Goal: Task Accomplishment & Management: Manage account settings

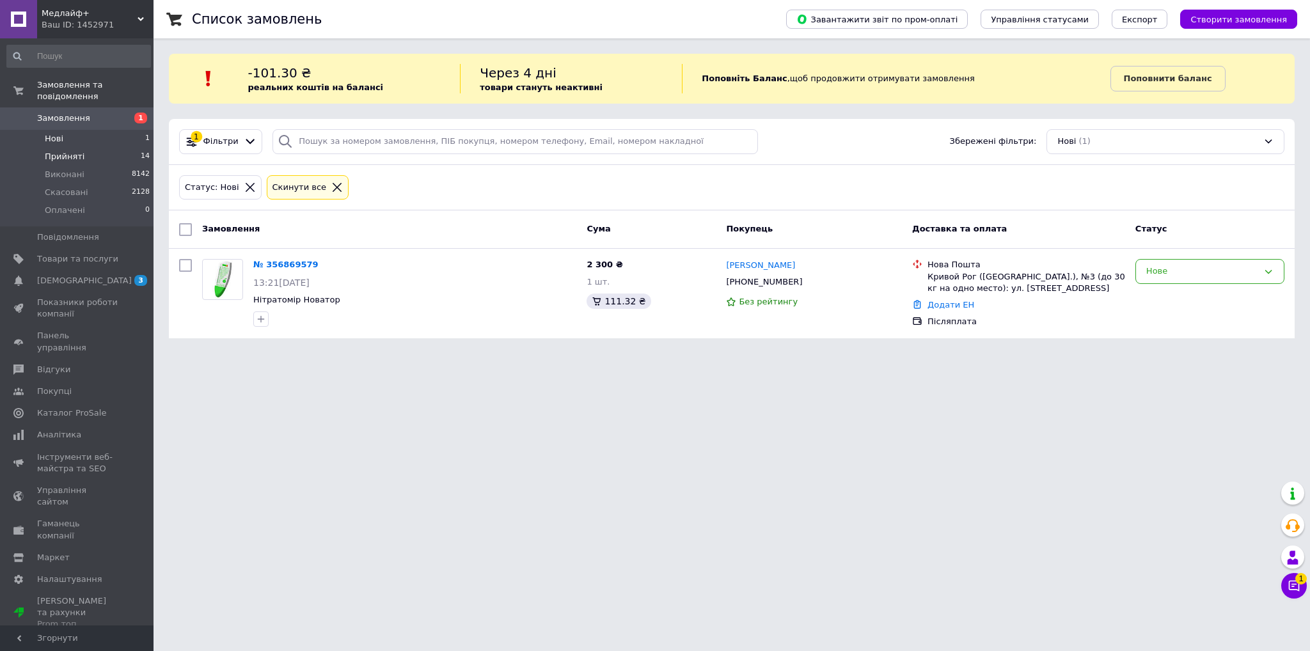
click at [67, 151] on span "Прийняті" at bounding box center [65, 157] width 40 height 12
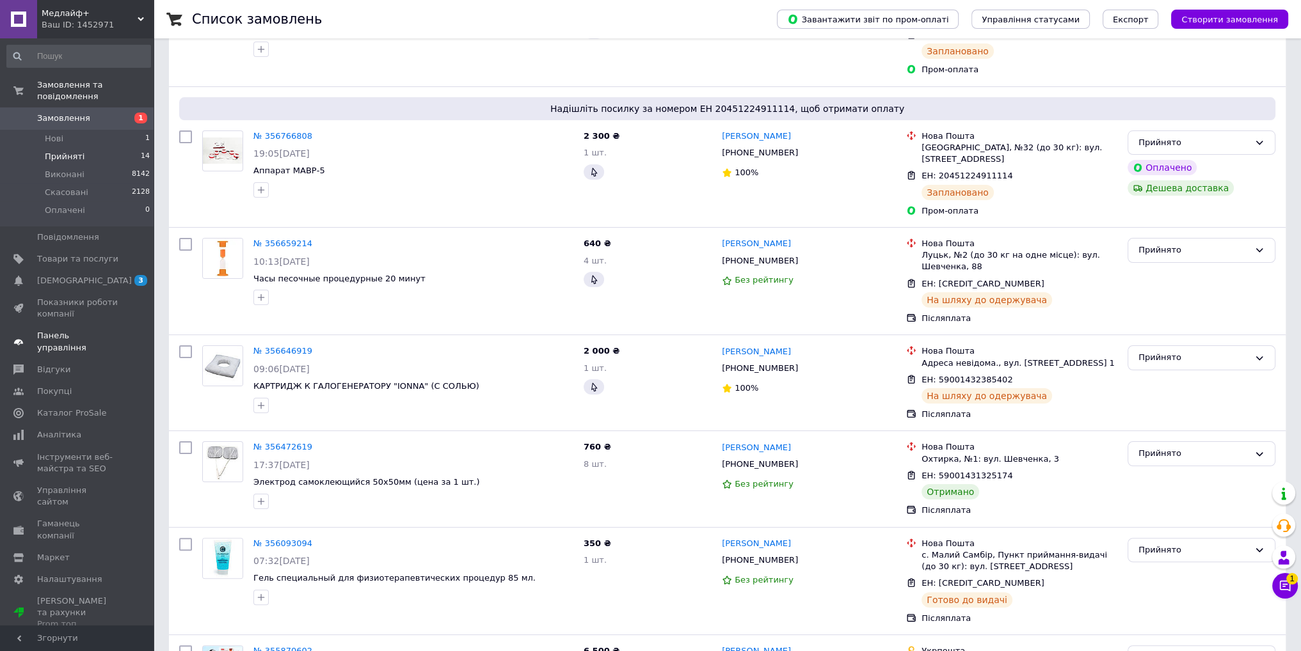
scroll to position [320, 0]
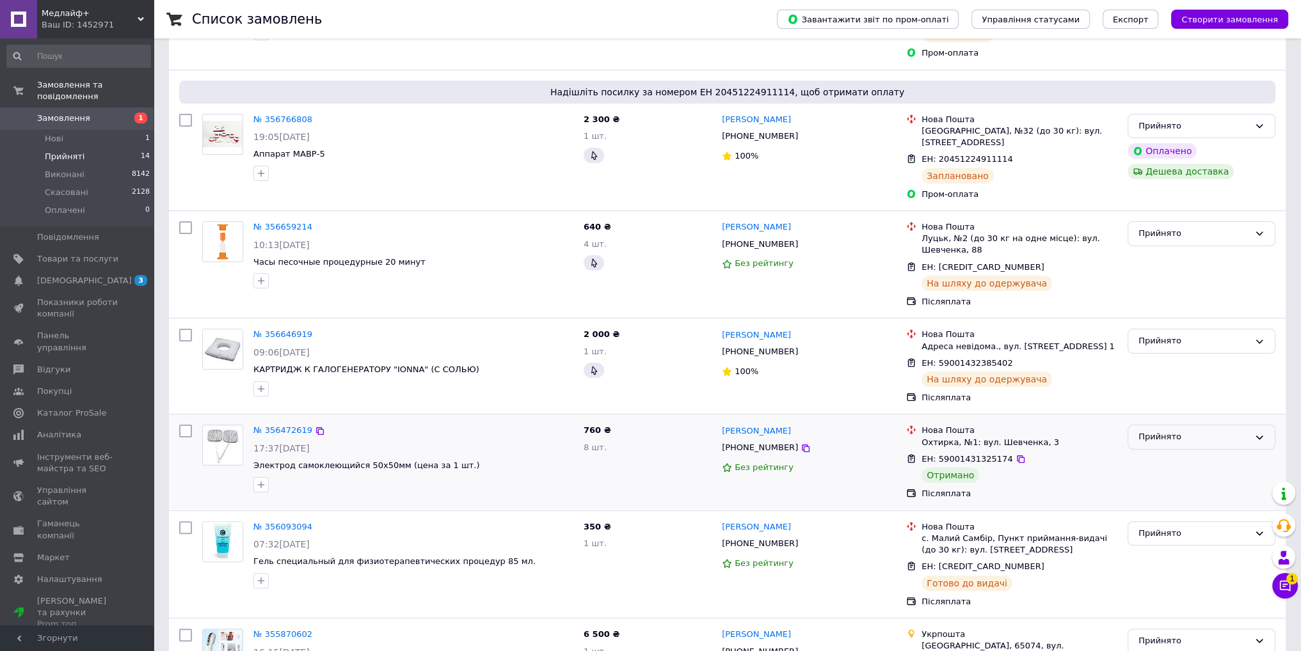
click at [1150, 441] on div "Прийнято" at bounding box center [1193, 437] width 111 height 13
click at [1148, 466] on li "Виконано" at bounding box center [1201, 464] width 147 height 24
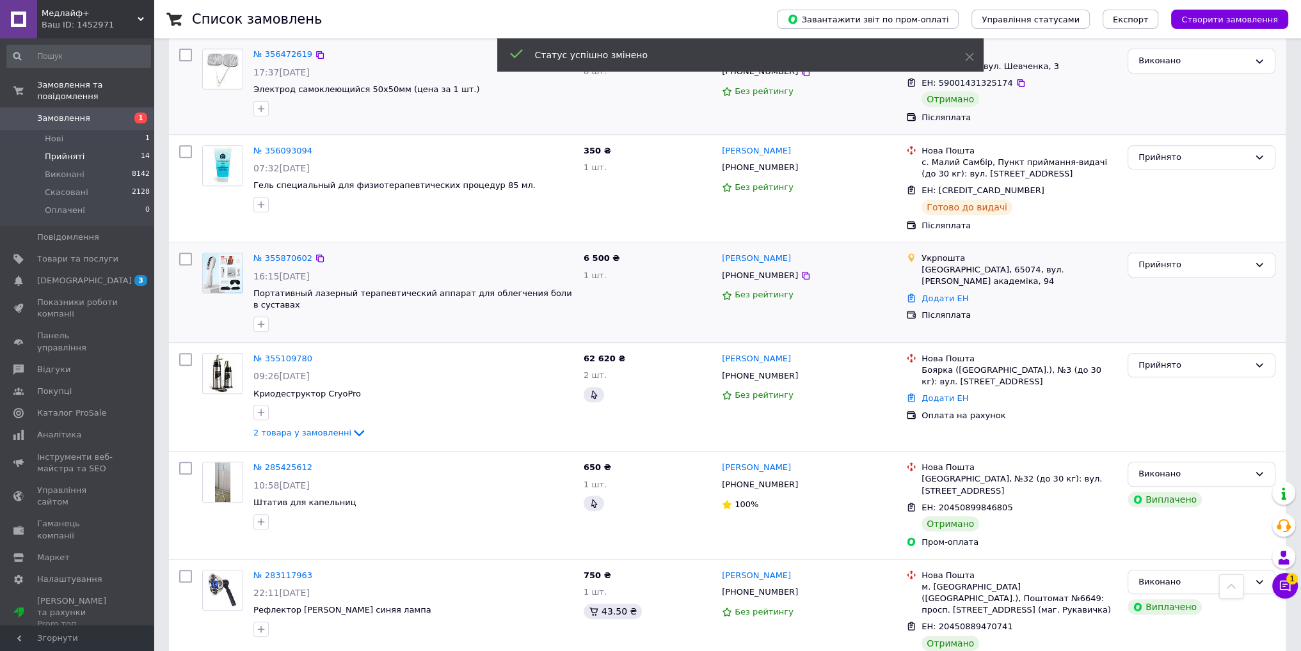
scroll to position [704, 0]
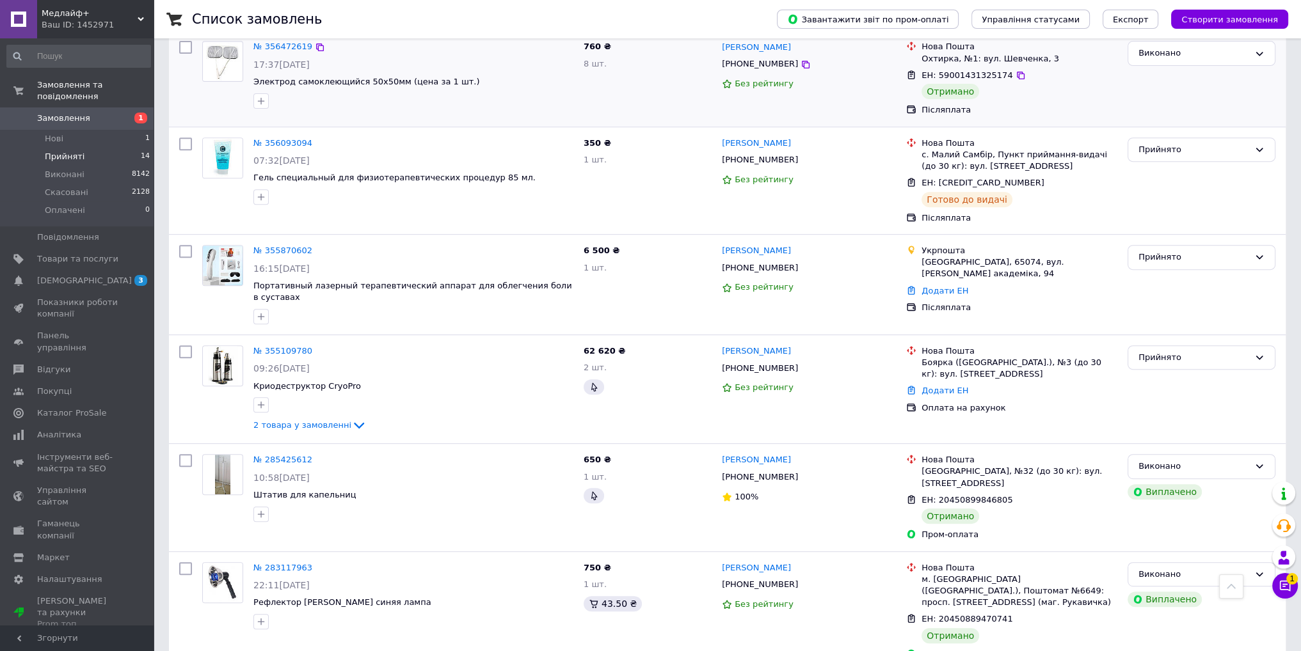
click at [99, 148] on li "Прийняті 14" at bounding box center [78, 157] width 157 height 18
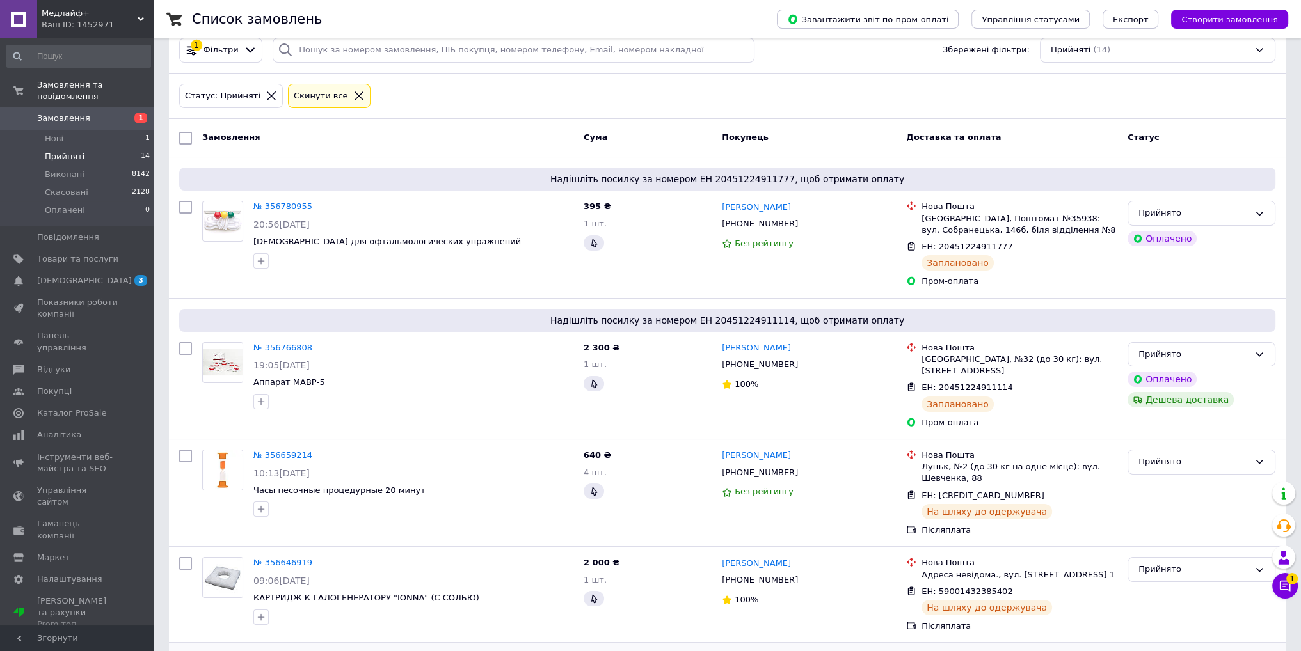
scroll to position [0, 0]
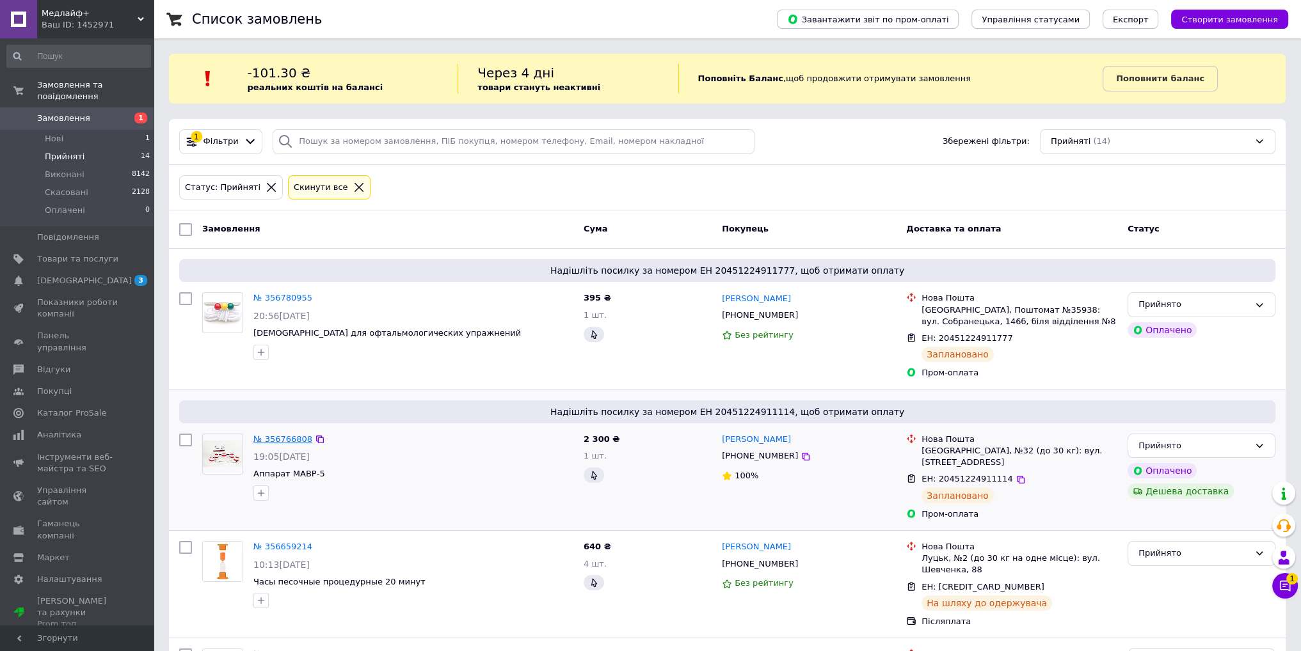
click at [278, 438] on link "№ 356766808" at bounding box center [282, 439] width 59 height 10
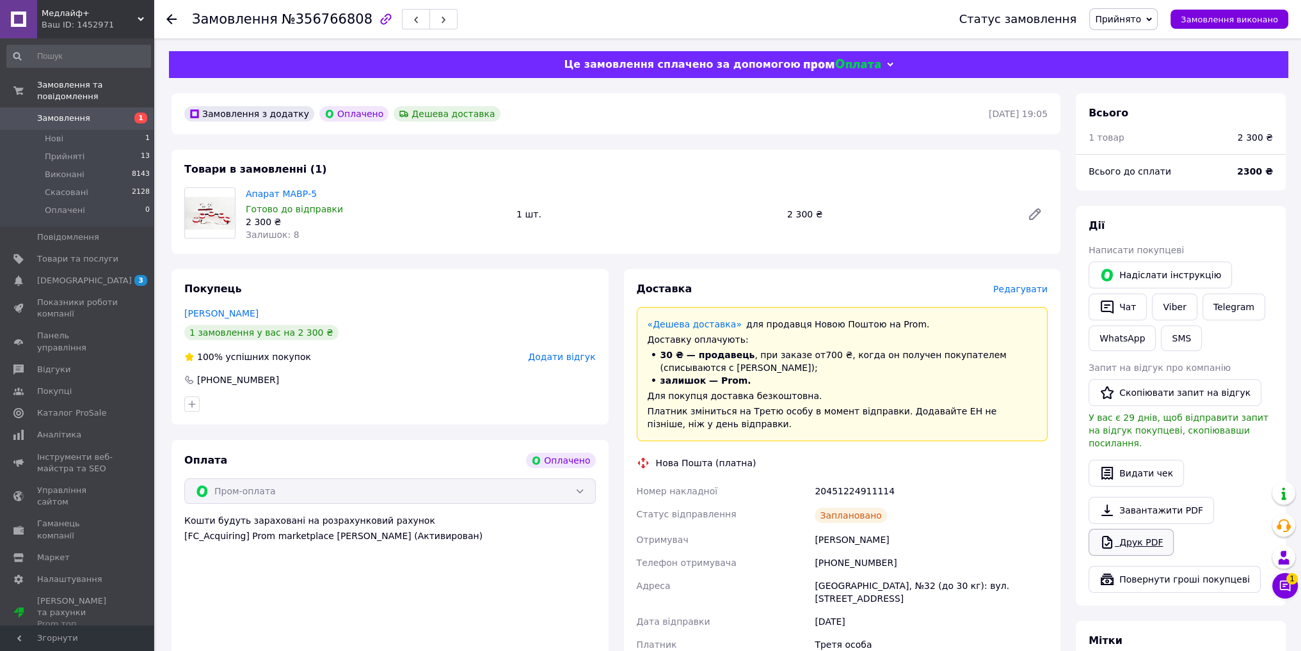
click at [1131, 529] on link "Друк PDF" at bounding box center [1130, 542] width 85 height 27
click at [92, 148] on li "Прийняті 13" at bounding box center [78, 157] width 157 height 18
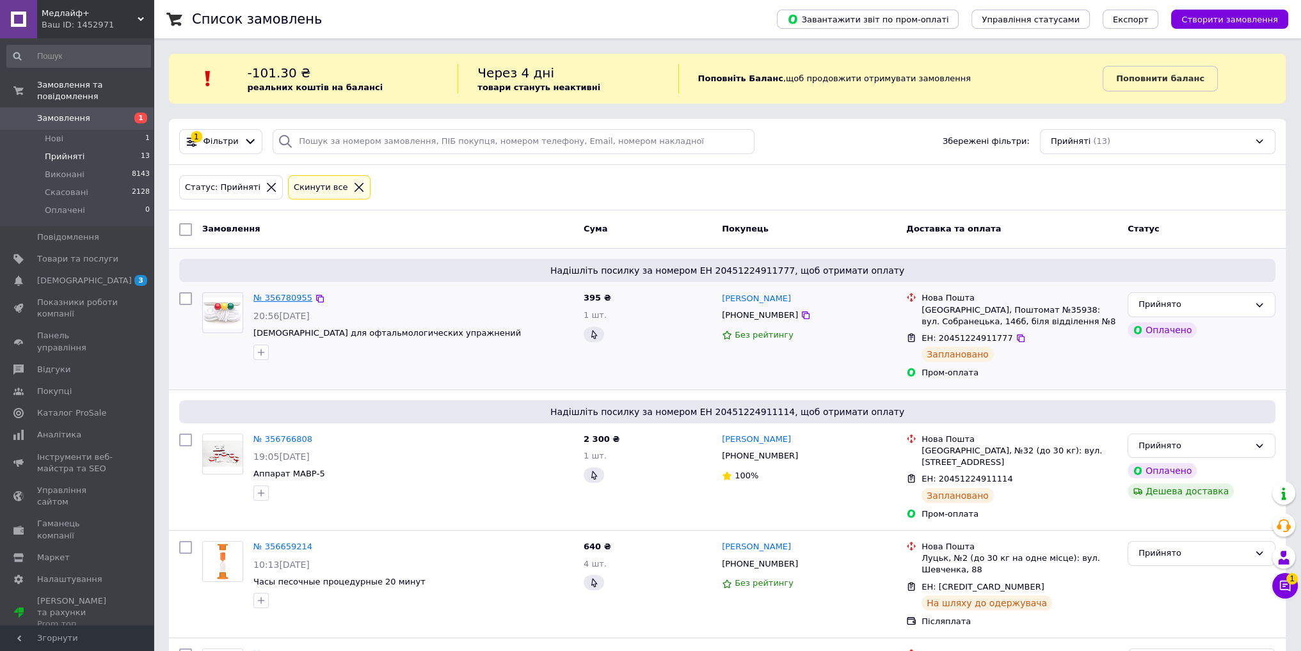
click at [289, 300] on link "№ 356780955" at bounding box center [282, 298] width 59 height 10
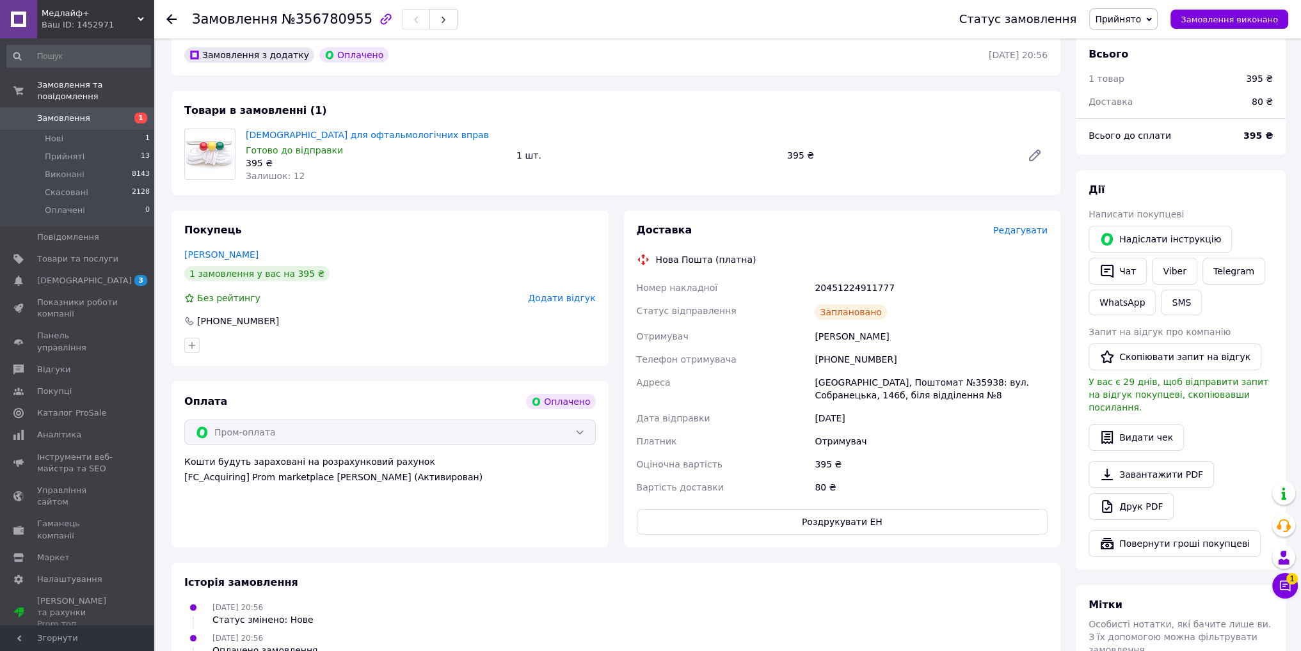
scroll to position [128, 0]
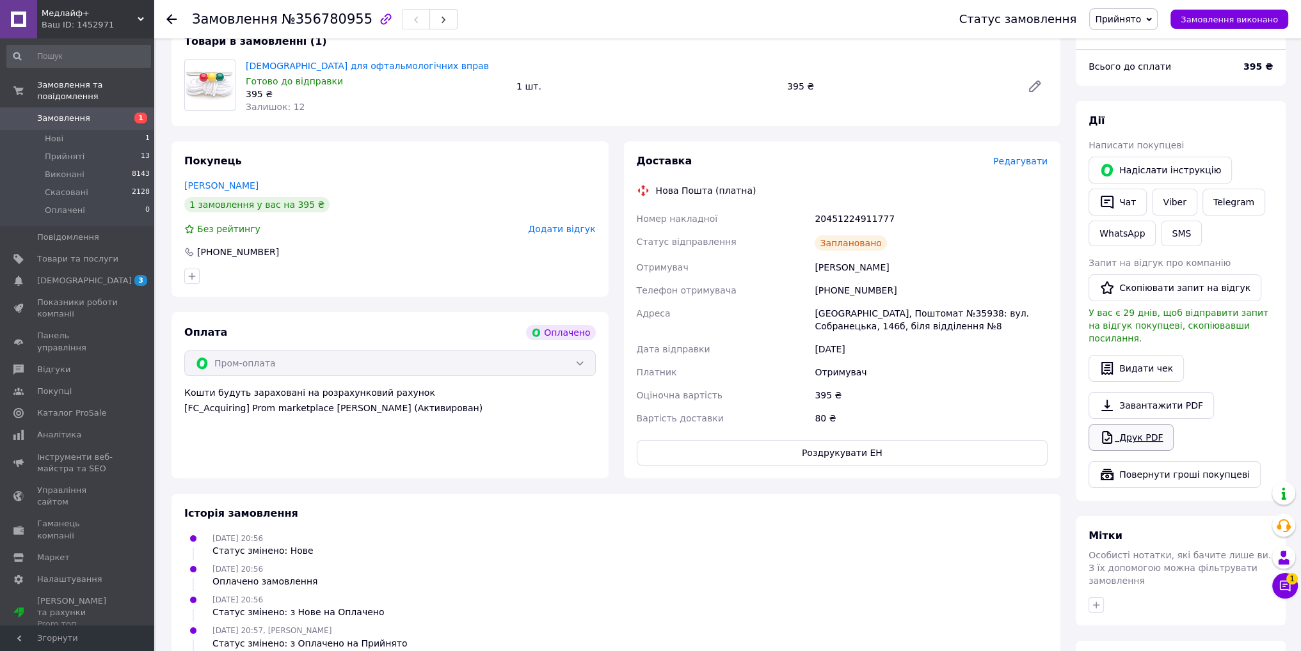
click at [1118, 425] on link "Друк PDF" at bounding box center [1130, 437] width 85 height 27
click at [48, 151] on span "Прийняті" at bounding box center [65, 157] width 40 height 12
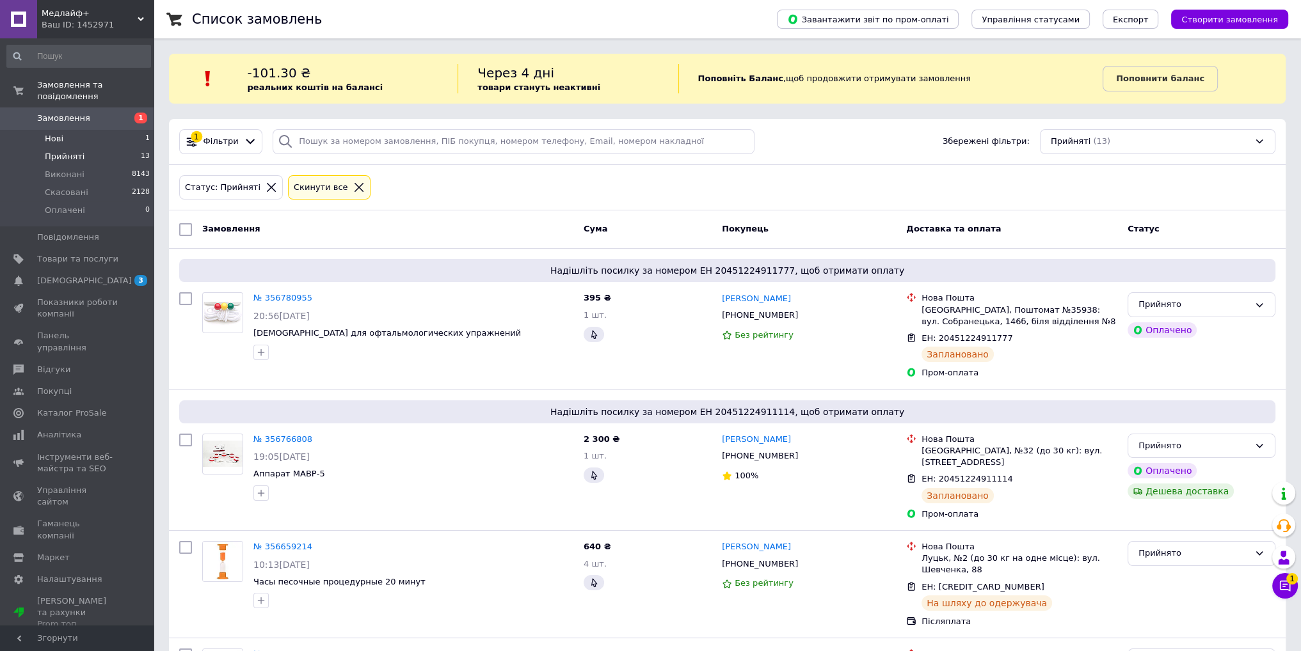
click at [72, 130] on li "Нові 1" at bounding box center [78, 139] width 157 height 18
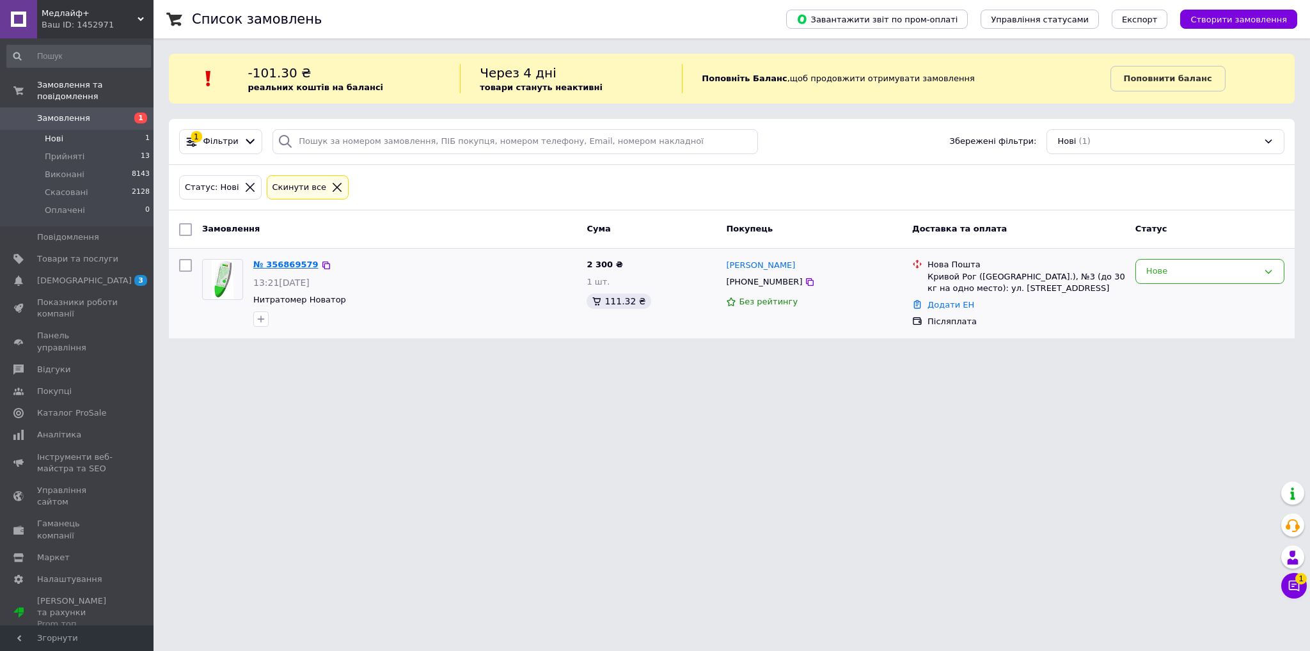
click at [282, 263] on link "№ 356869579" at bounding box center [285, 265] width 65 height 10
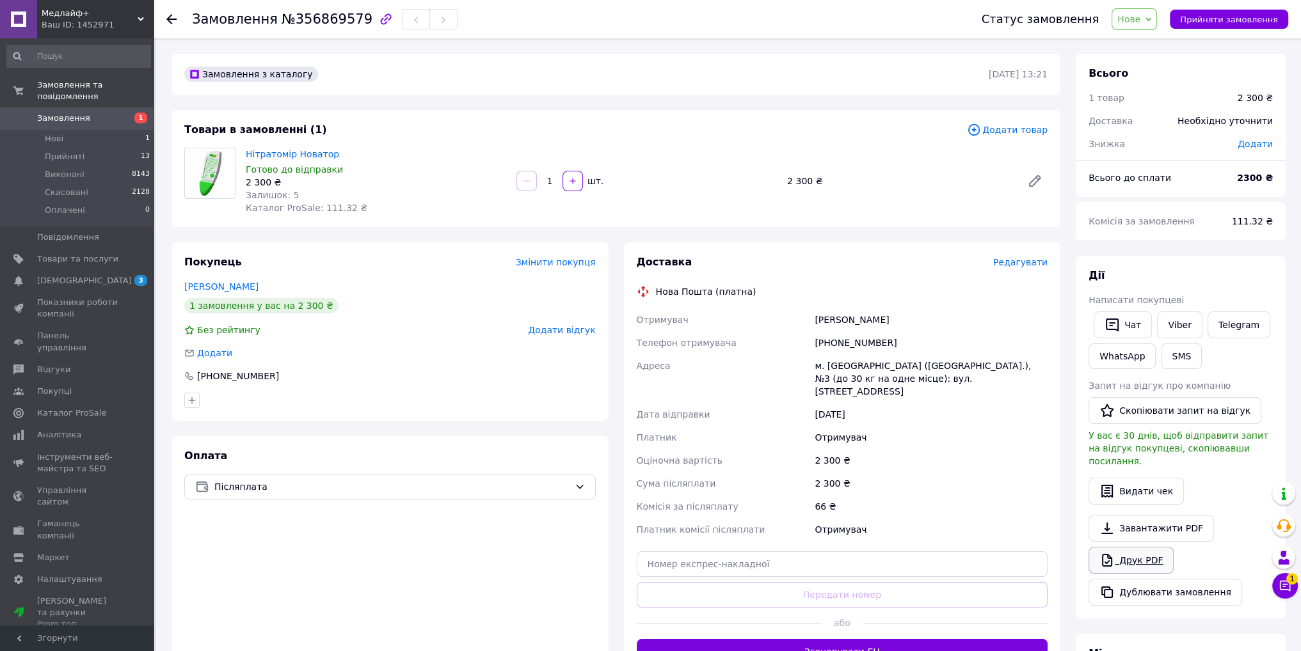
click at [1134, 548] on link "Друк PDF" at bounding box center [1130, 560] width 85 height 27
click at [86, 148] on li "Прийняті 13" at bounding box center [78, 157] width 157 height 18
